Goal: Check status: Check status

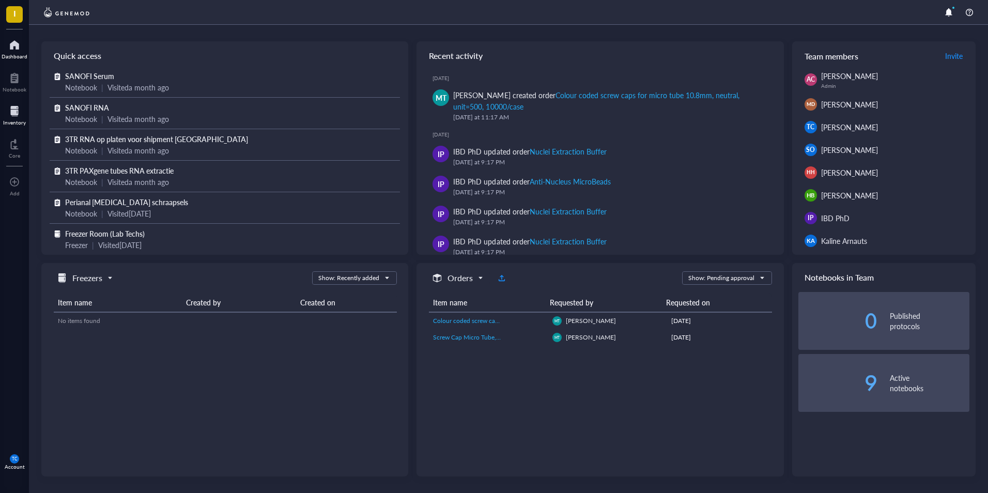
click at [13, 110] on div at bounding box center [14, 111] width 23 height 17
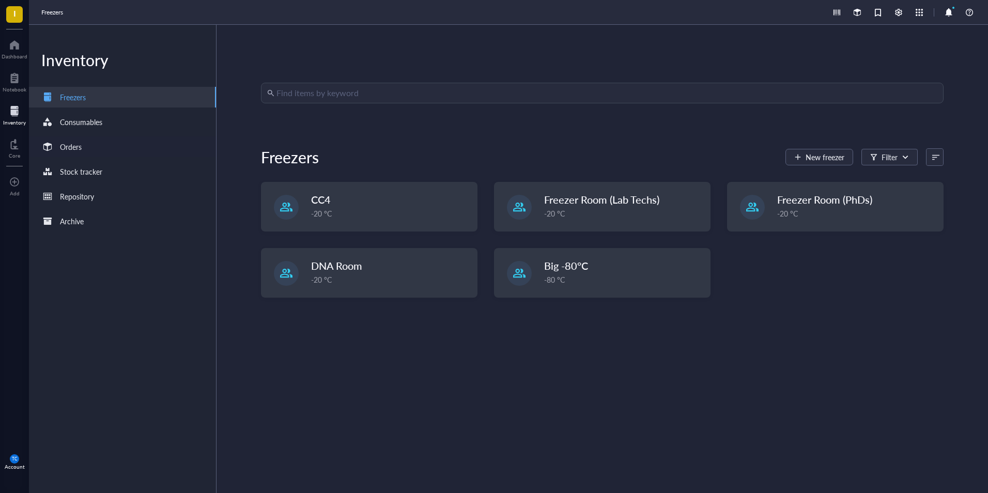
click at [73, 145] on div "Orders" at bounding box center [71, 146] width 22 height 11
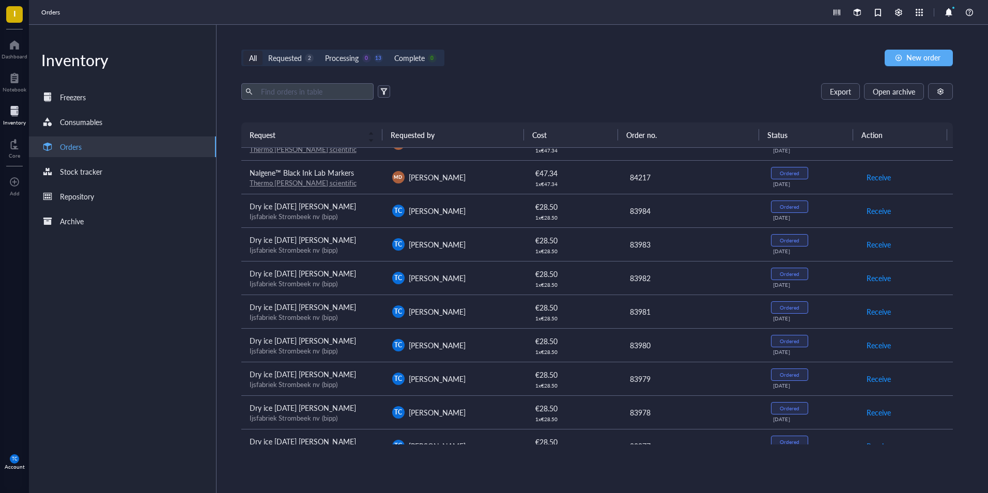
scroll to position [207, 0]
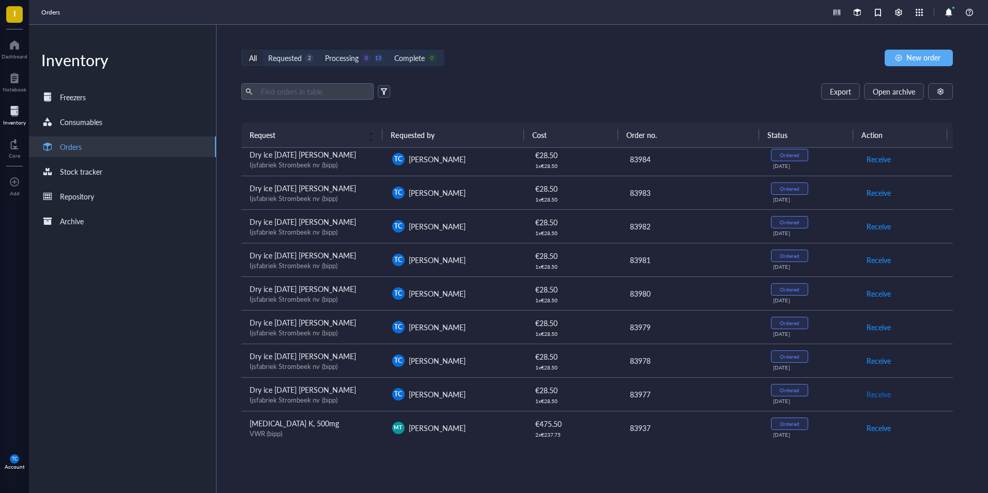
click at [877, 393] on span "Receive" at bounding box center [878, 393] width 24 height 11
click at [877, 393] on span "Archive order" at bounding box center [887, 393] width 43 height 11
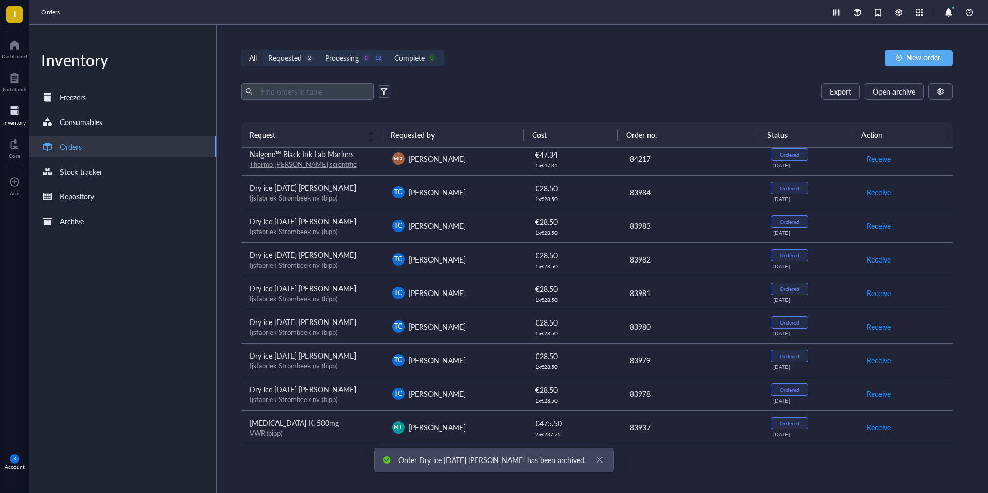
scroll to position [174, 0]
click at [12, 462] on span "TC" at bounding box center [14, 458] width 9 height 9
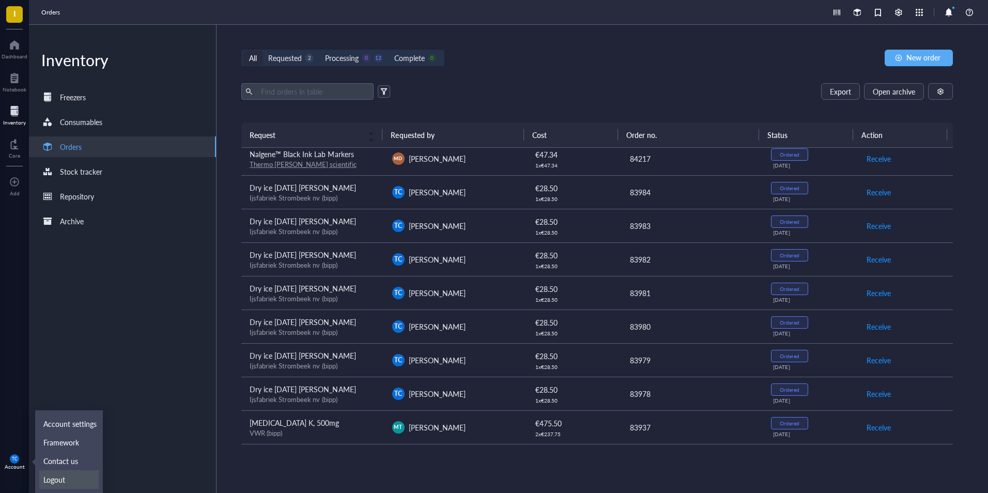
click at [60, 481] on link "Logout" at bounding box center [68, 479] width 59 height 19
